Goal: Information Seeking & Learning: Learn about a topic

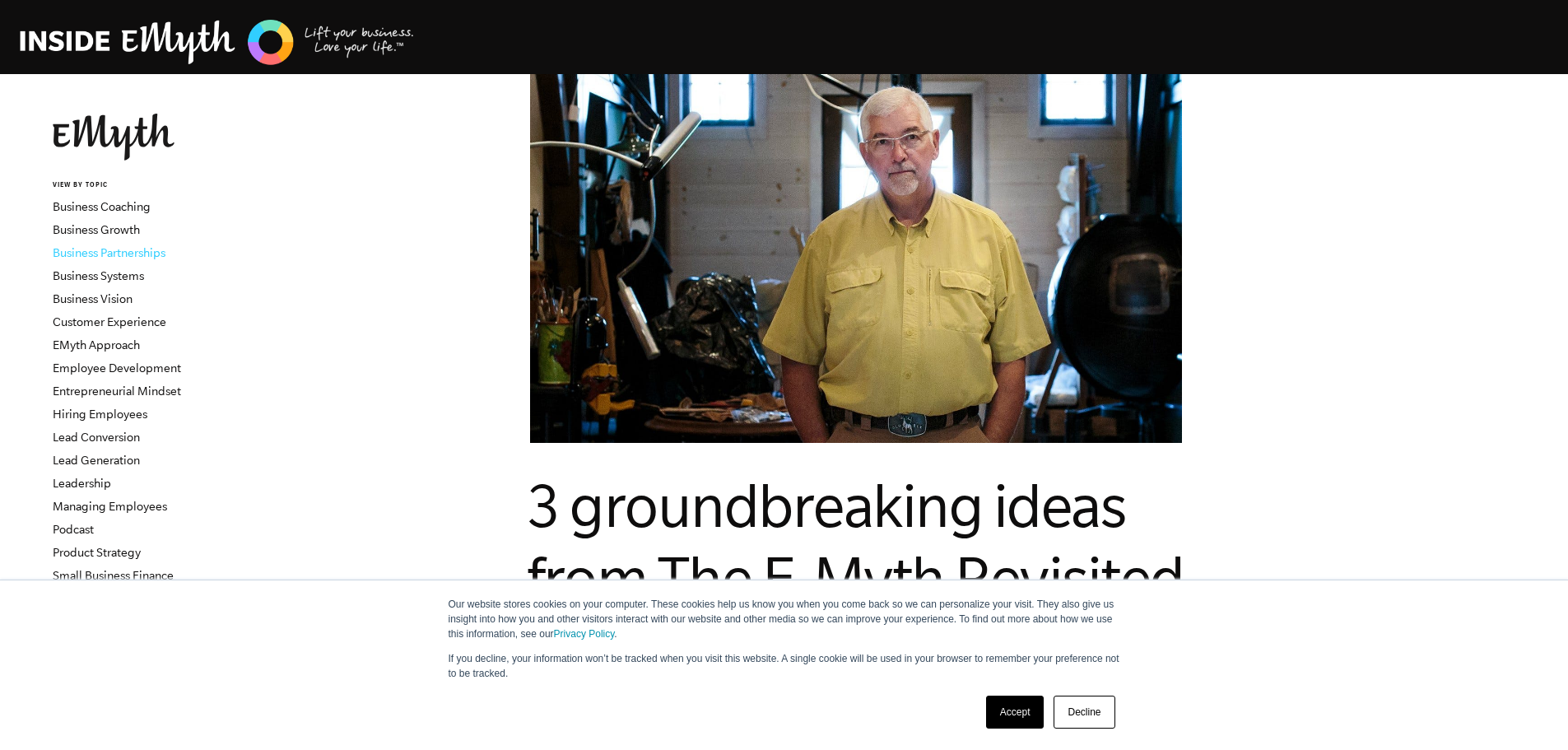
click at [117, 254] on link "Business Partnerships" at bounding box center [109, 252] width 113 height 13
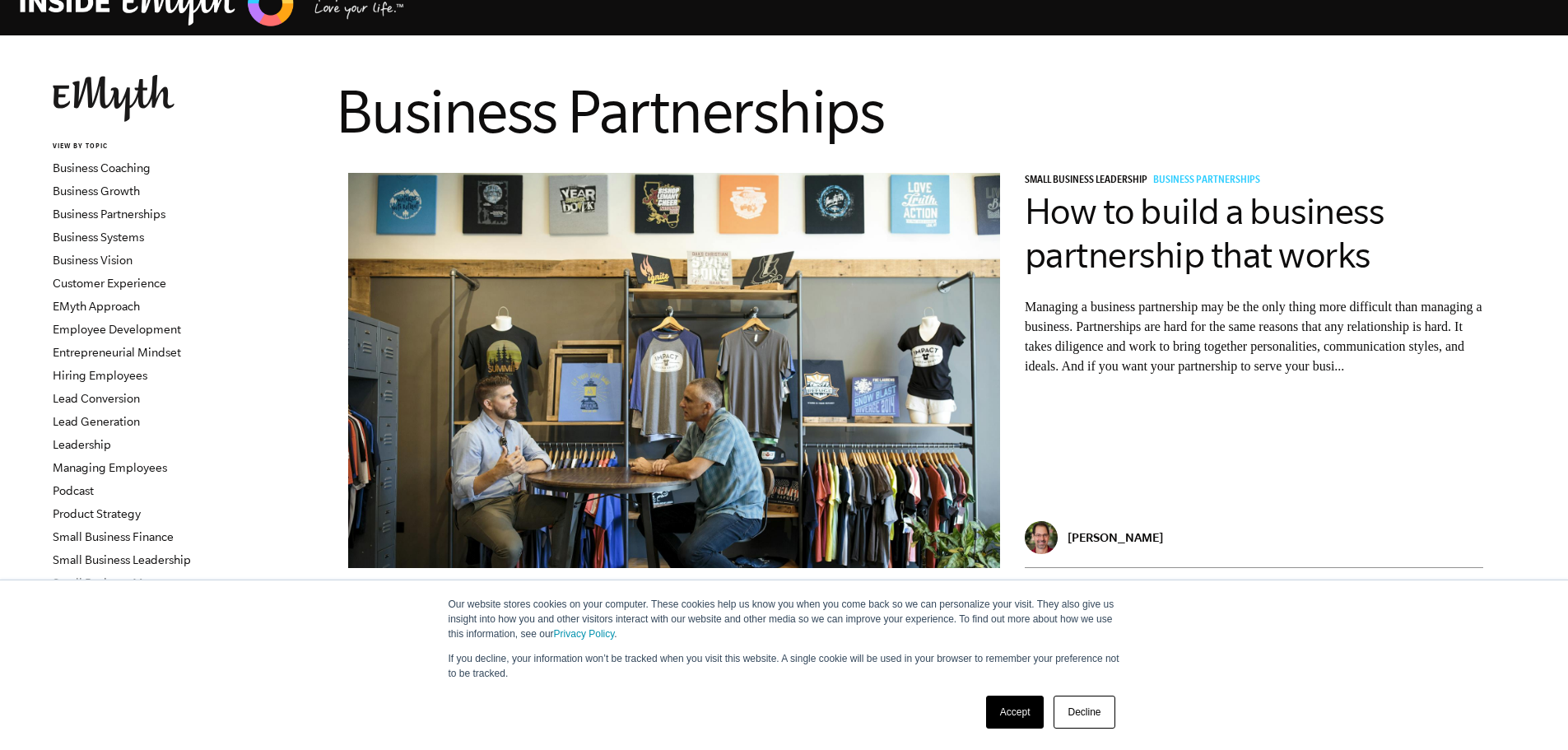
scroll to position [82, 0]
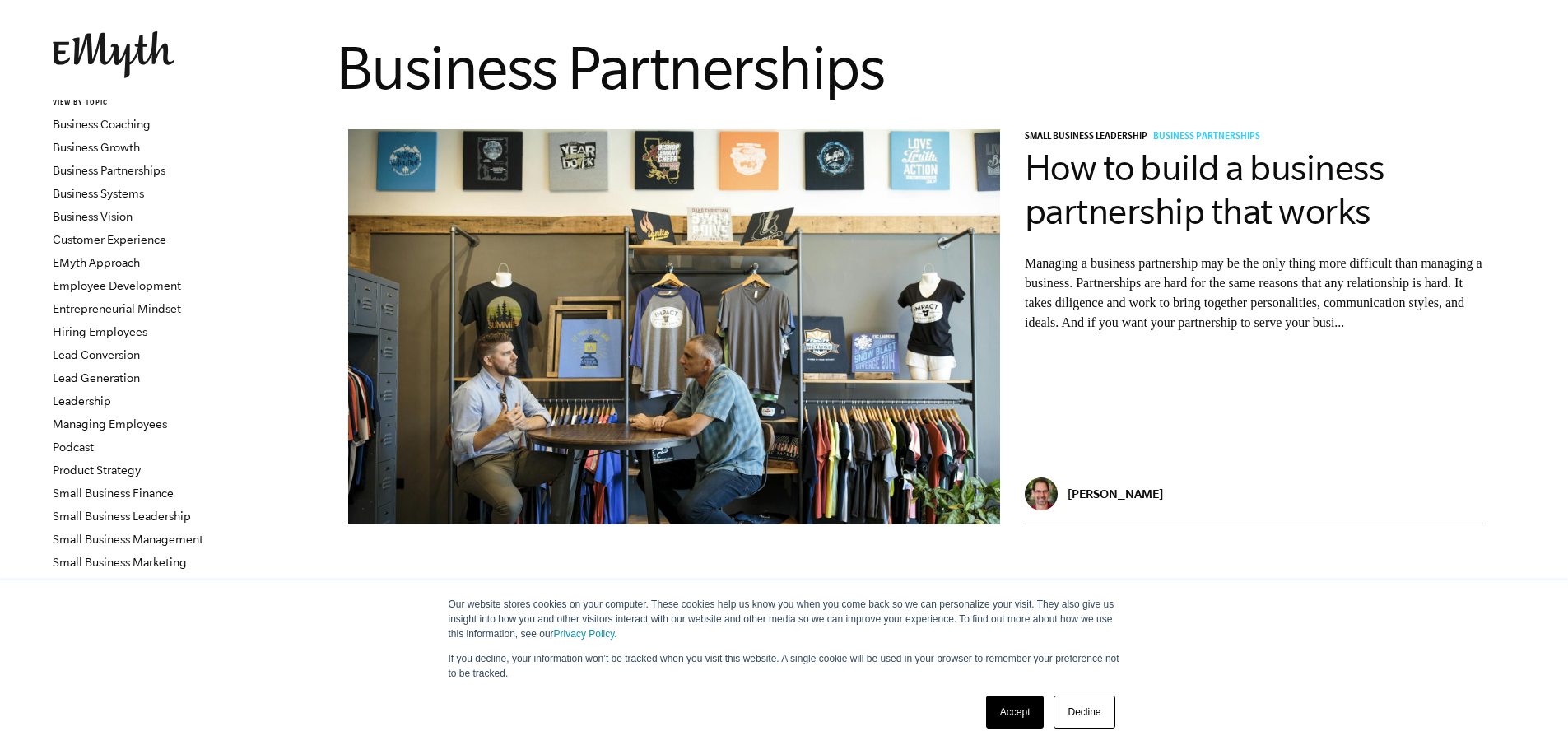
click at [1005, 708] on link "Accept" at bounding box center [1015, 712] width 59 height 33
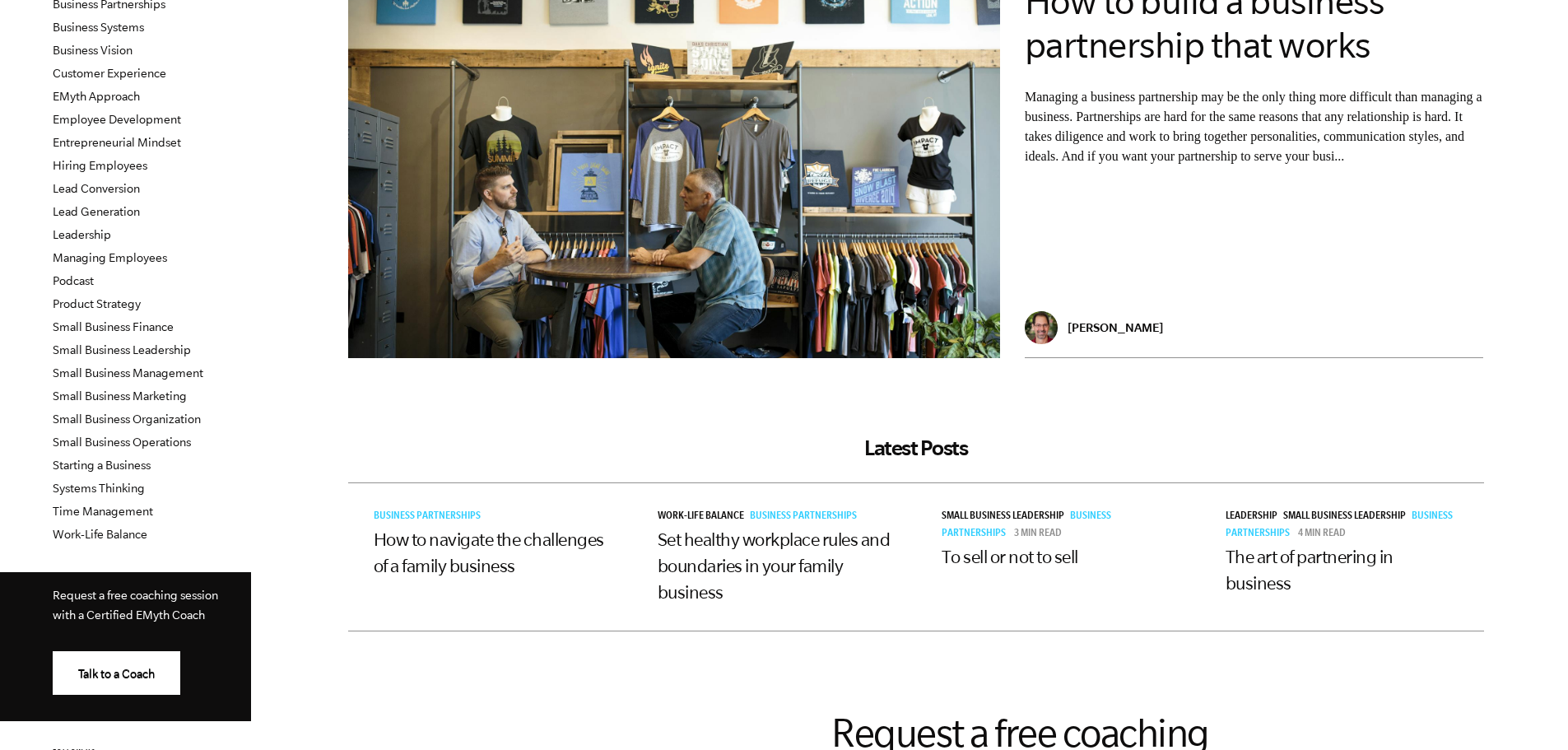
scroll to position [247, 0]
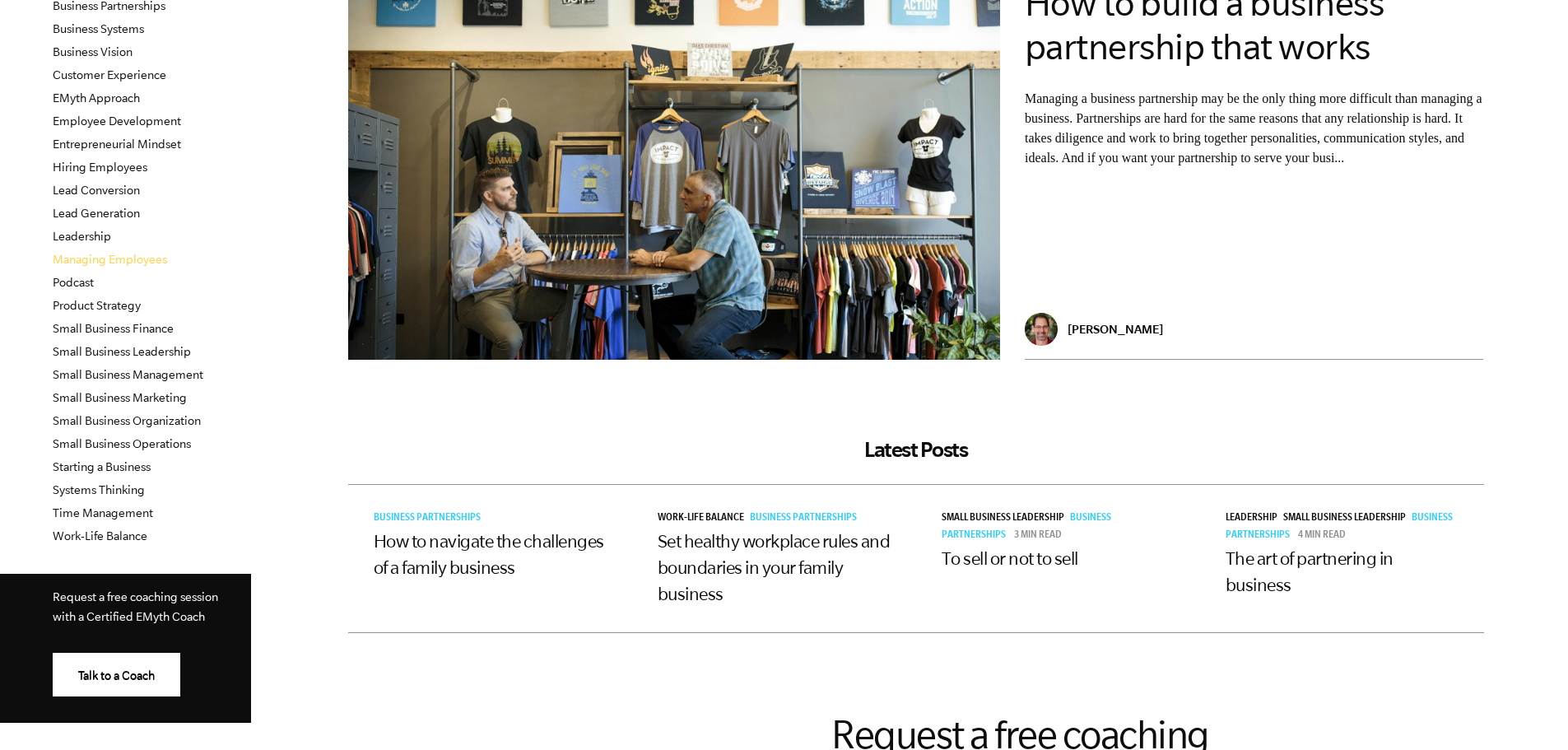
click at [124, 257] on link "Managing Employees" at bounding box center [110, 259] width 115 height 13
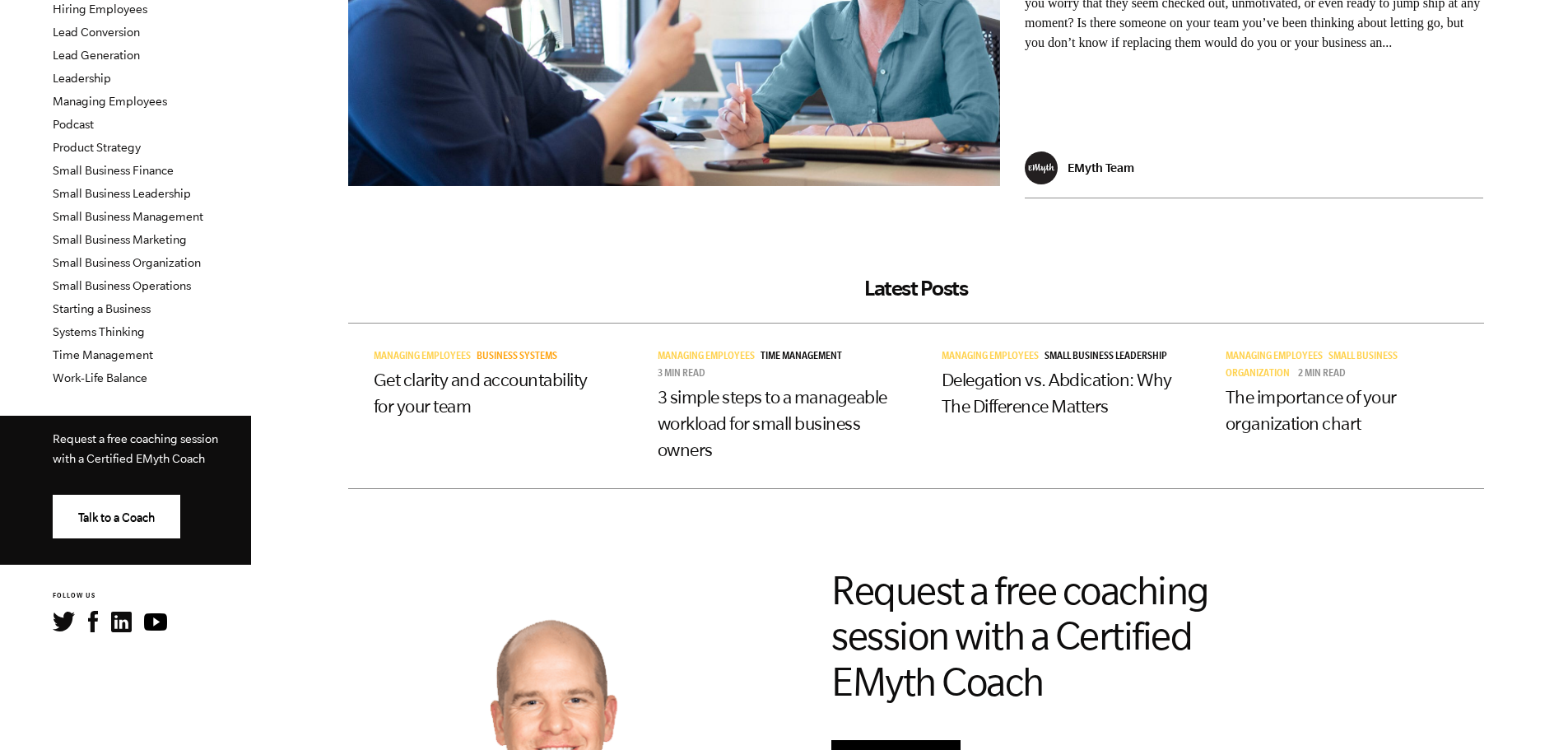
scroll to position [412, 0]
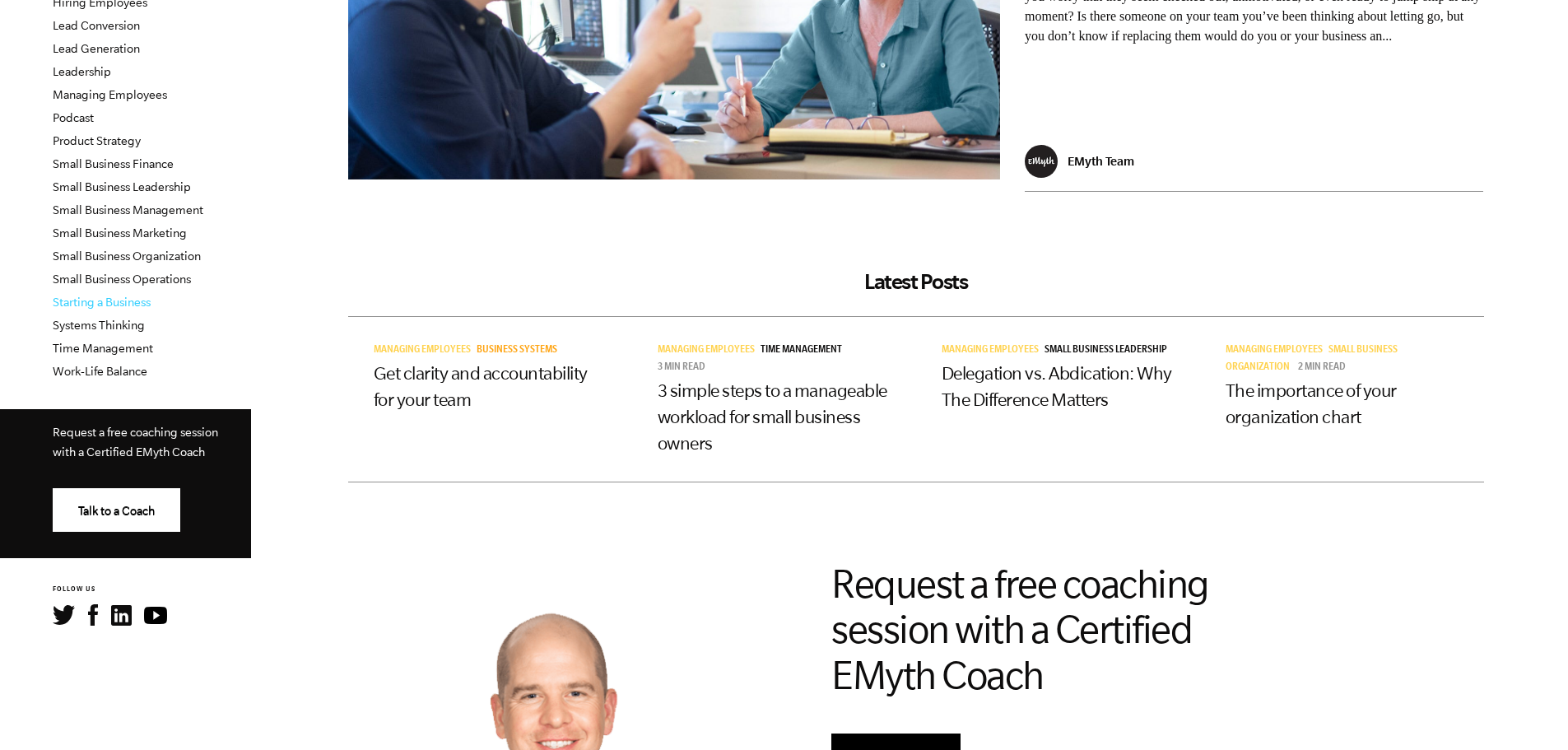
click at [136, 299] on link "Starting a Business" at bounding box center [101, 301] width 98 height 13
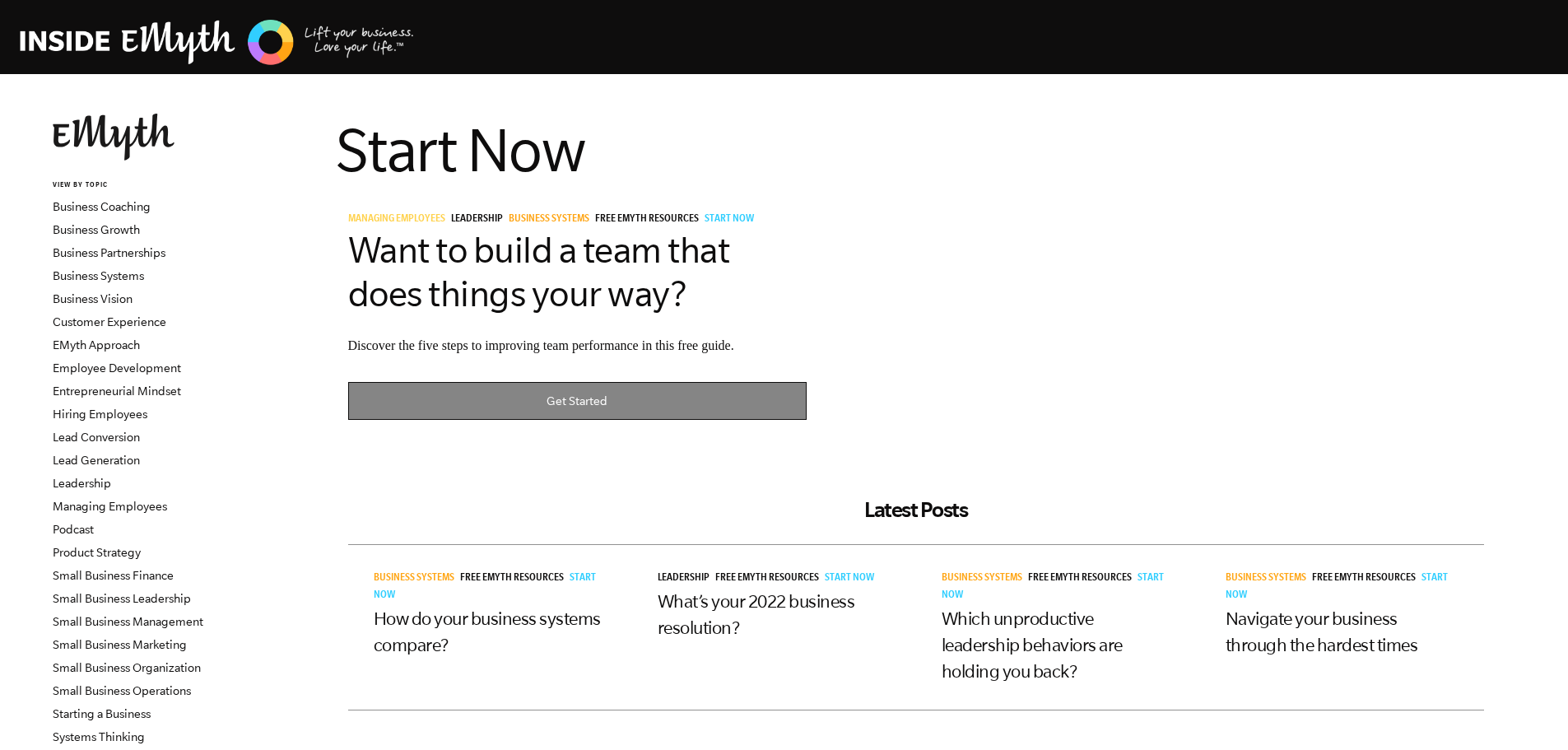
click at [522, 396] on link "Get Started" at bounding box center [578, 400] width 459 height 39
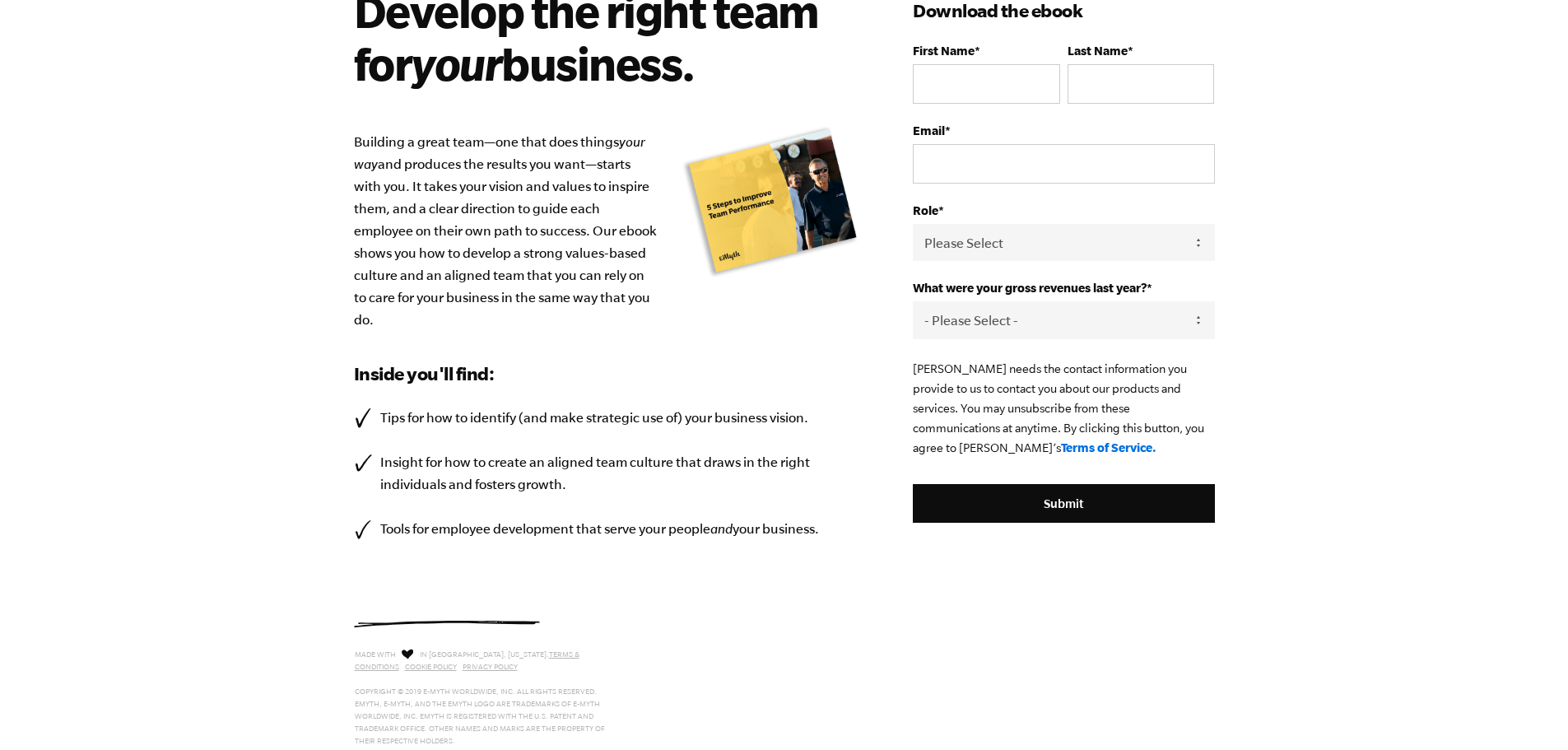
scroll to position [173, 0]
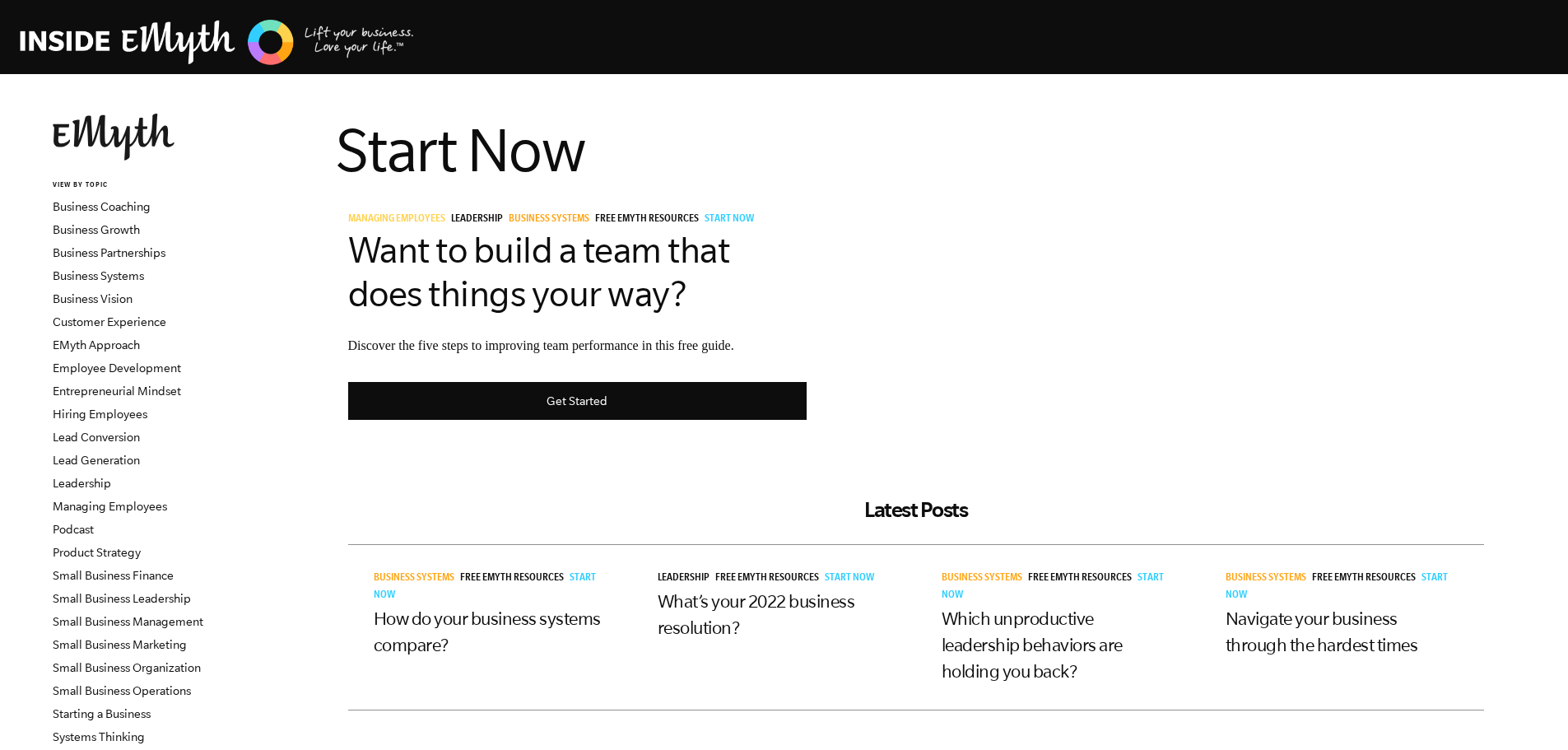
click at [69, 30] on img at bounding box center [218, 42] width 395 height 50
